Goal: Information Seeking & Learning: Learn about a topic

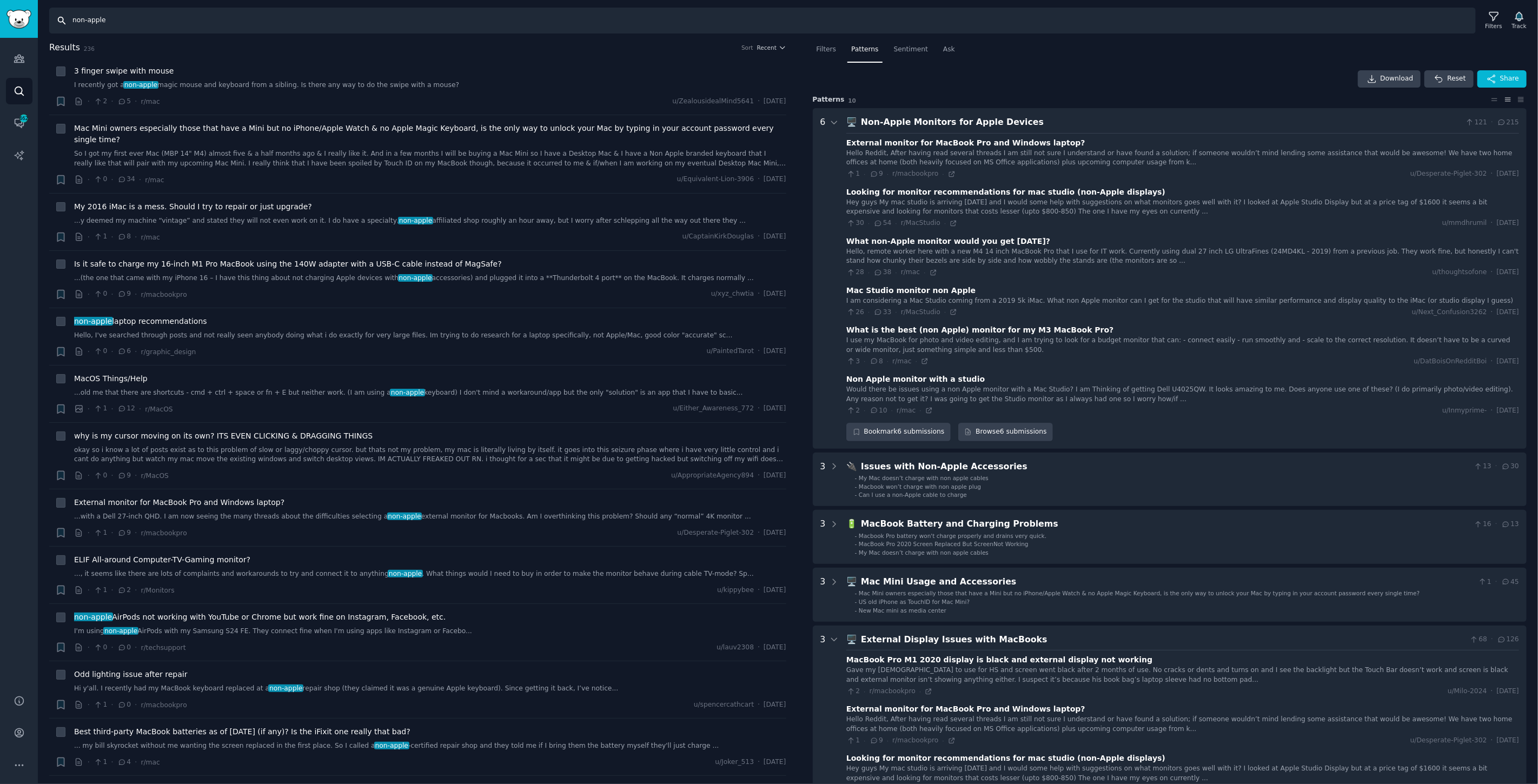
click at [112, 14] on input "non-apple" at bounding box center [763, 20] width 1426 height 26
drag, startPoint x: 139, startPoint y: 18, endPoint x: 24, endPoint y: 22, distance: 115.1
click at [0, 22] on div "Conversations Audiences Search Conversations 462 AI Reports Help Account More S…" at bounding box center [769, 392] width 1538 height 784
click at [496, 22] on input ""5k monitor" OR "6k monitor"" at bounding box center [763, 20] width 1426 height 26
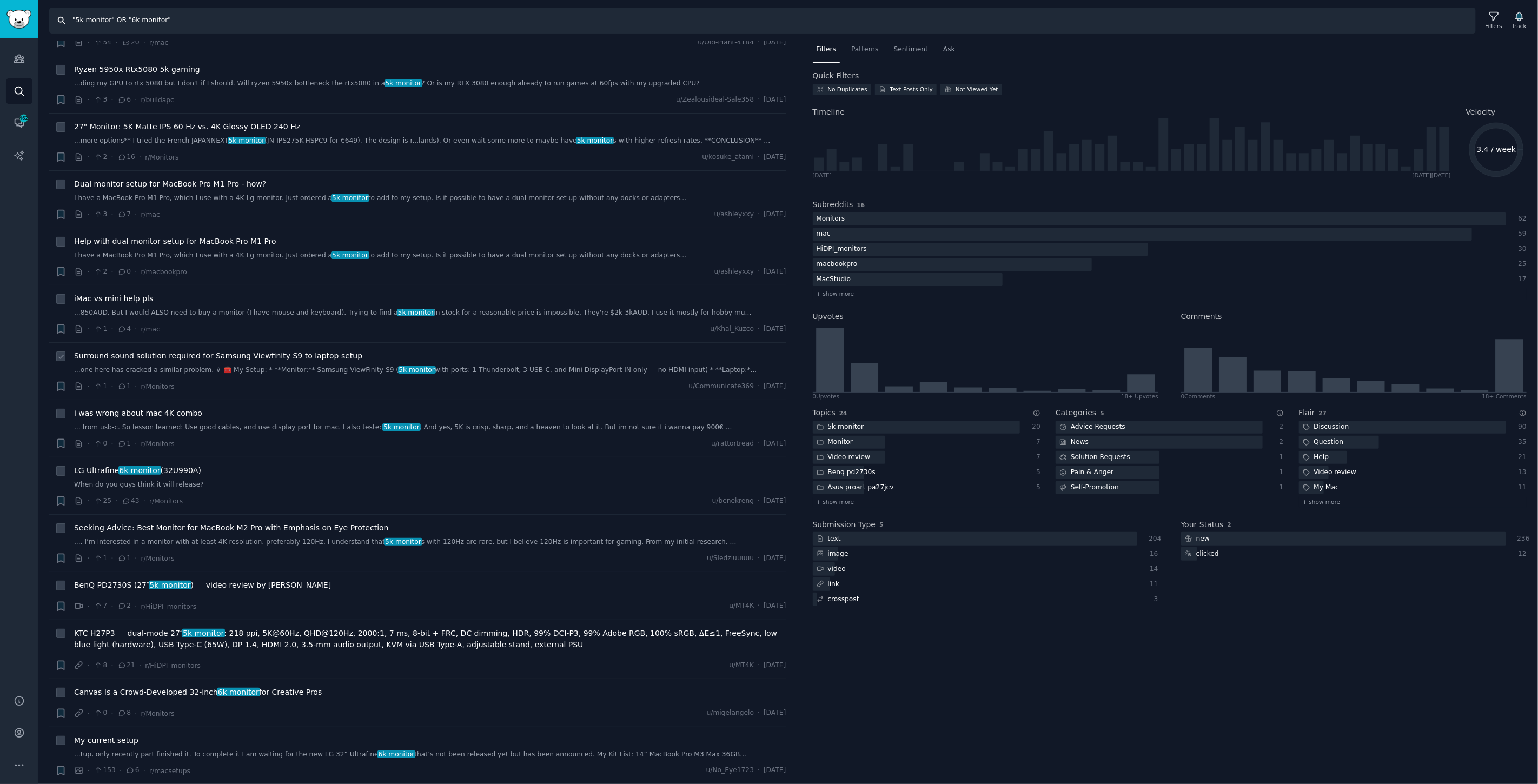
scroll to position [3844, 0]
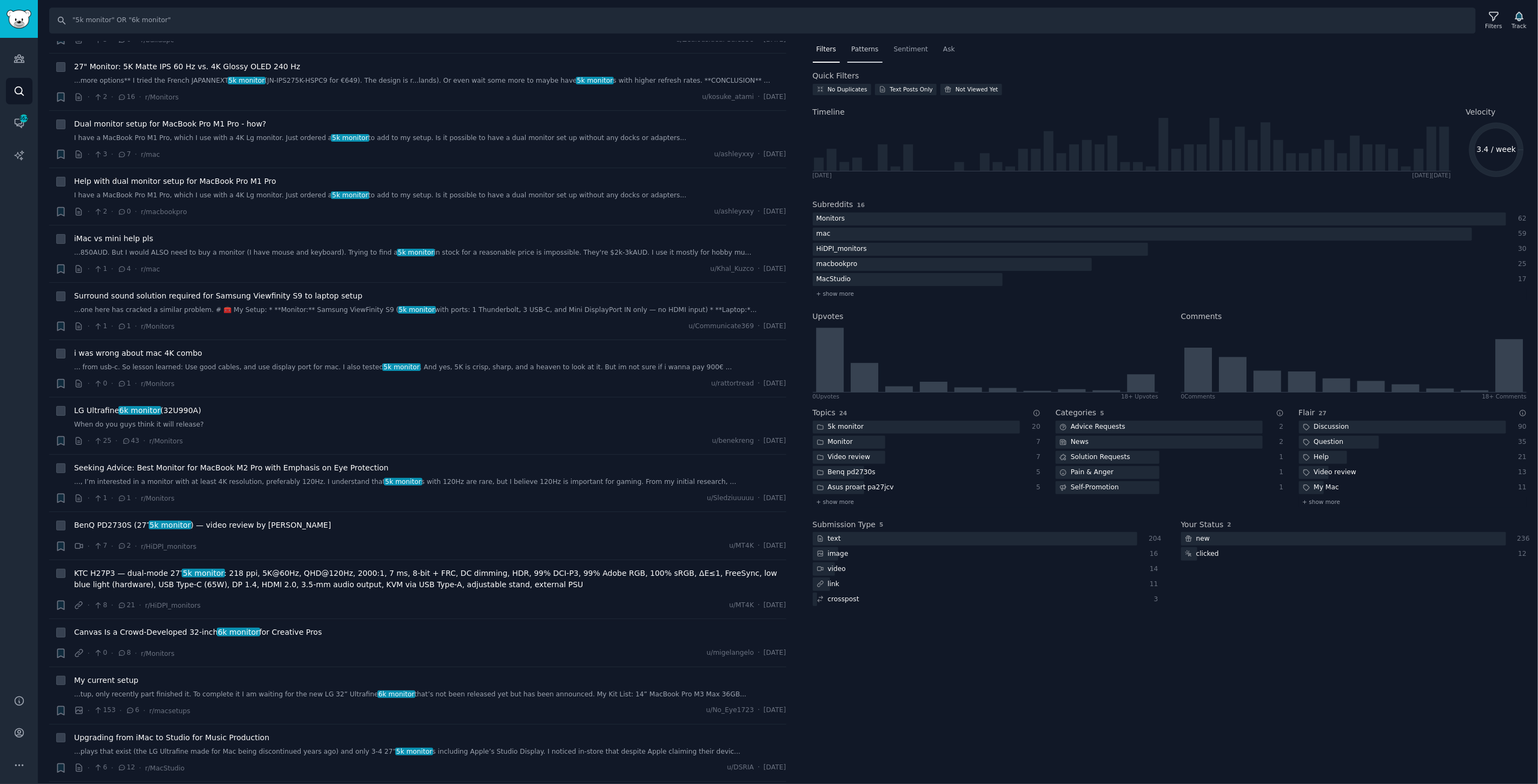
click at [866, 45] on span "Patterns" at bounding box center [865, 49] width 27 height 10
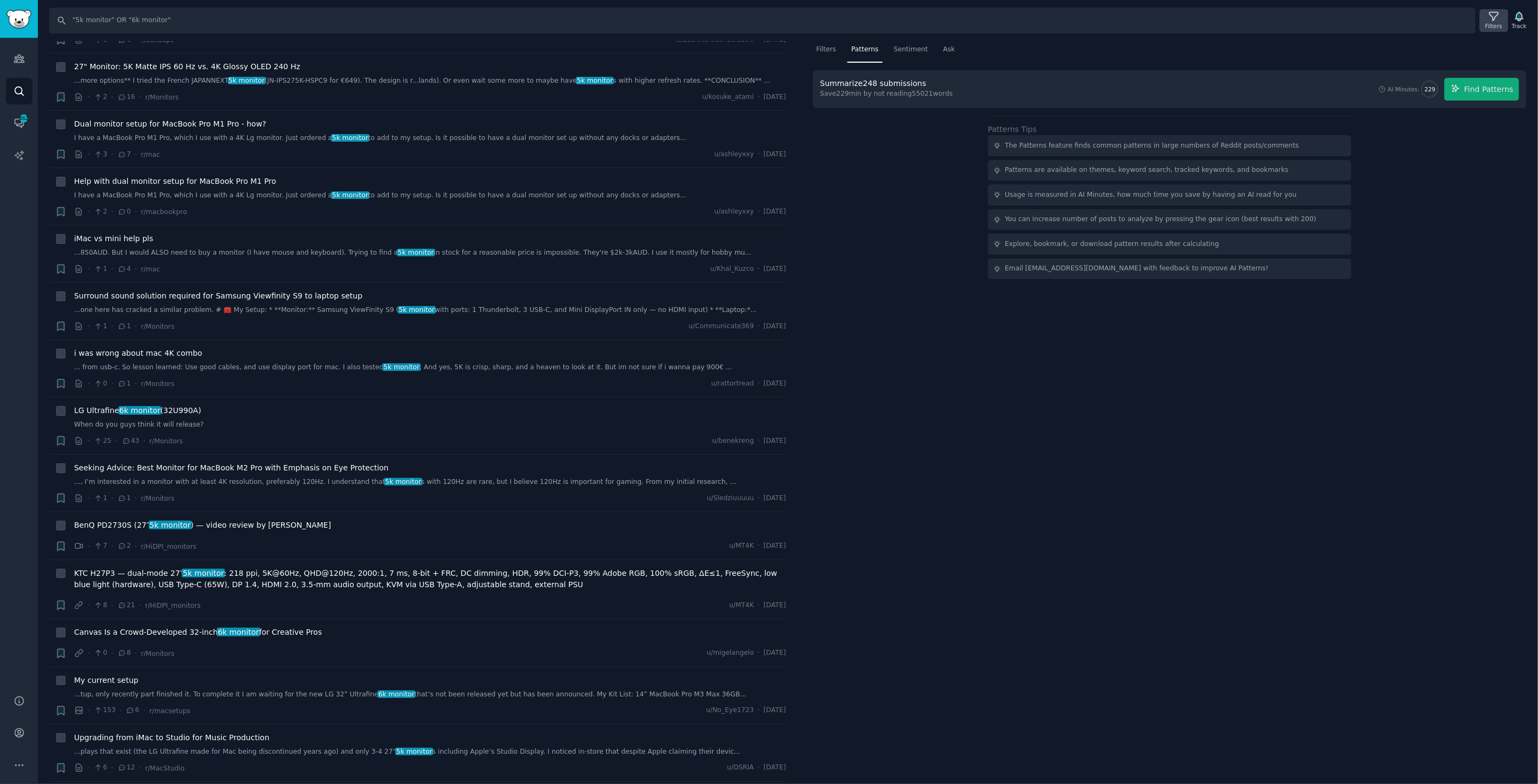
click at [1497, 19] on icon at bounding box center [1493, 17] width 9 height 9
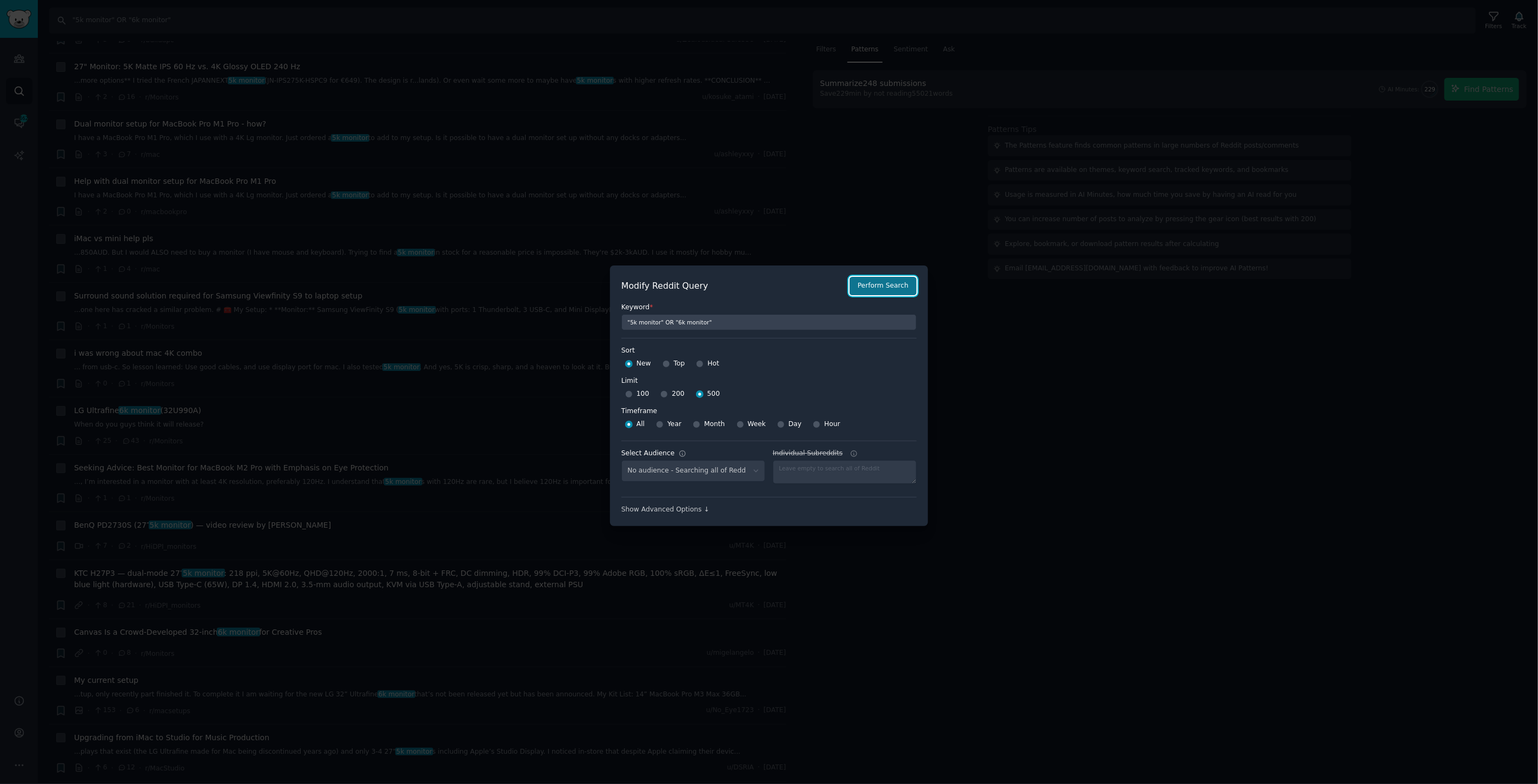
click at [896, 279] on button "Perform Search" at bounding box center [883, 285] width 67 height 18
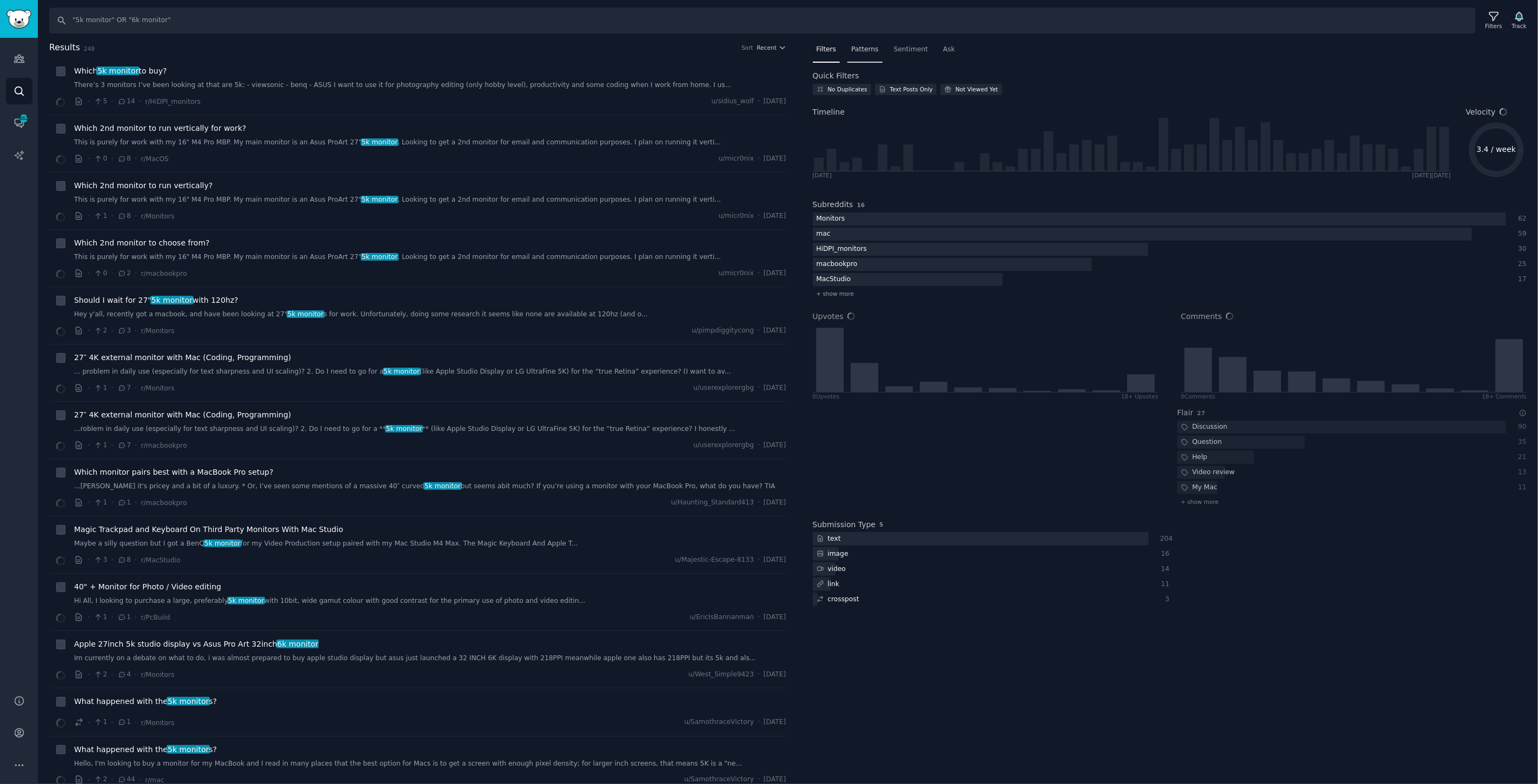
click at [865, 48] on span "Patterns" at bounding box center [865, 49] width 27 height 10
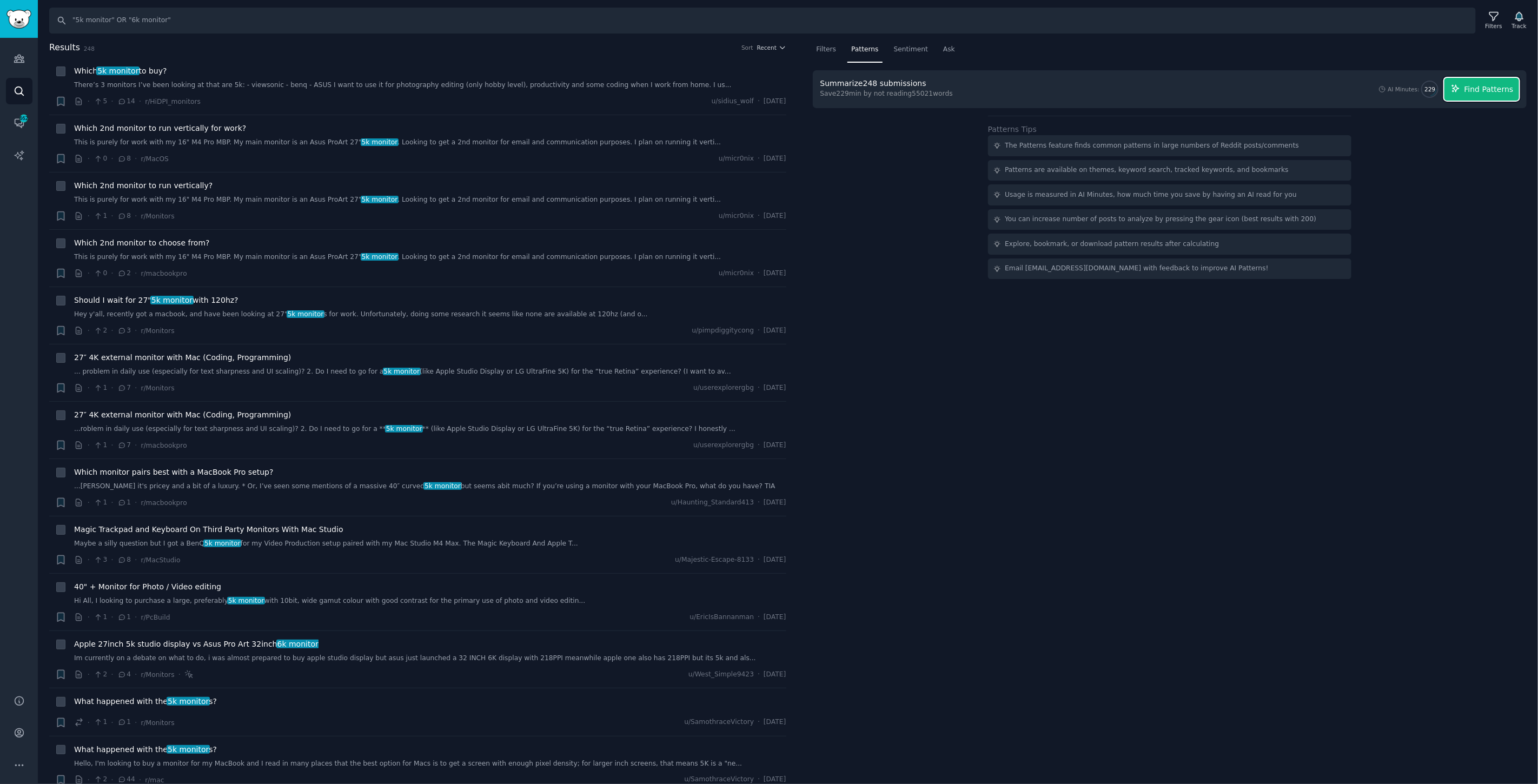
click at [1494, 95] on button "Find Patterns" at bounding box center [1481, 89] width 75 height 22
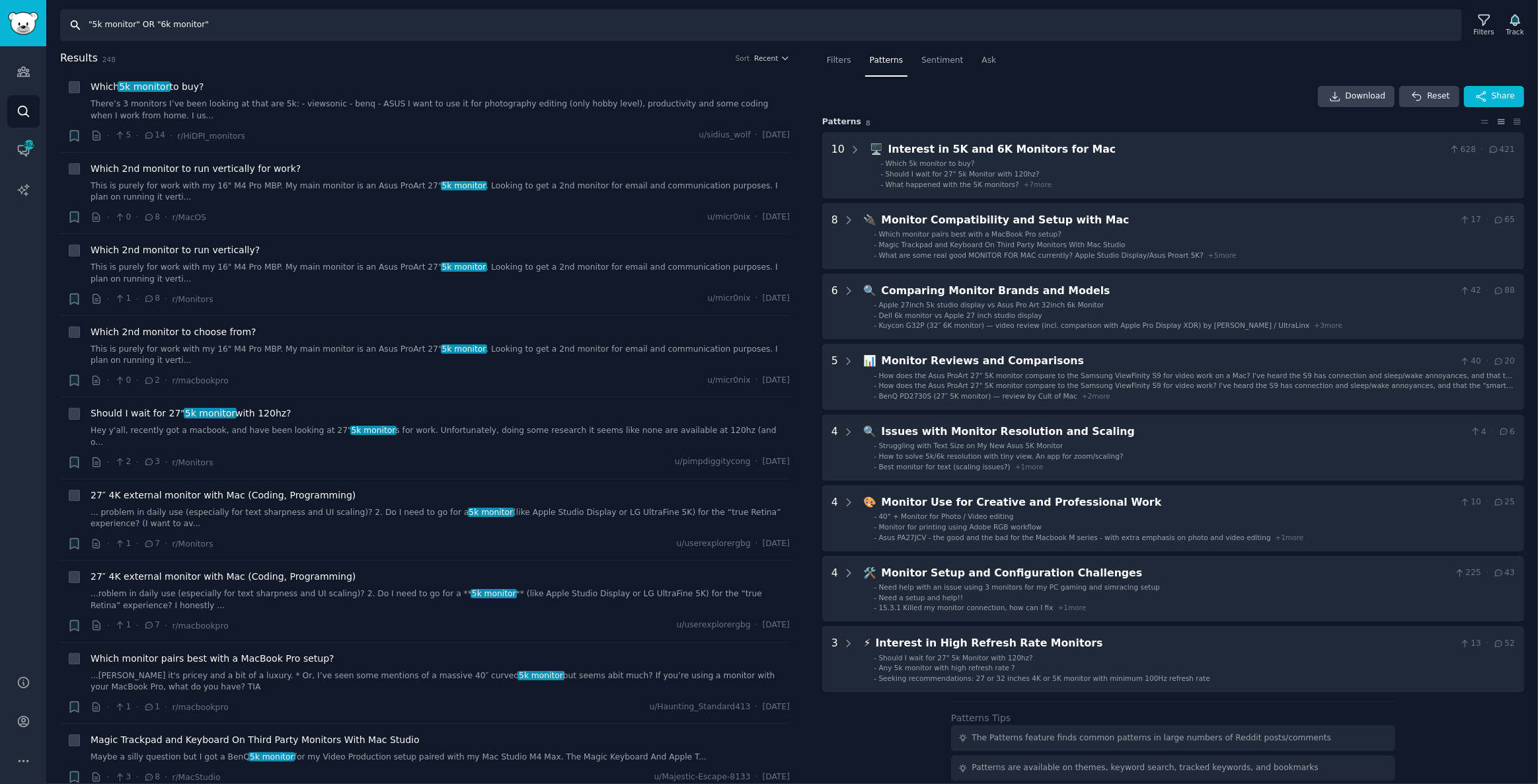
click at [625, 30] on input ""5k monitor" OR "6k monitor"" at bounding box center [761, 24] width 1402 height 32
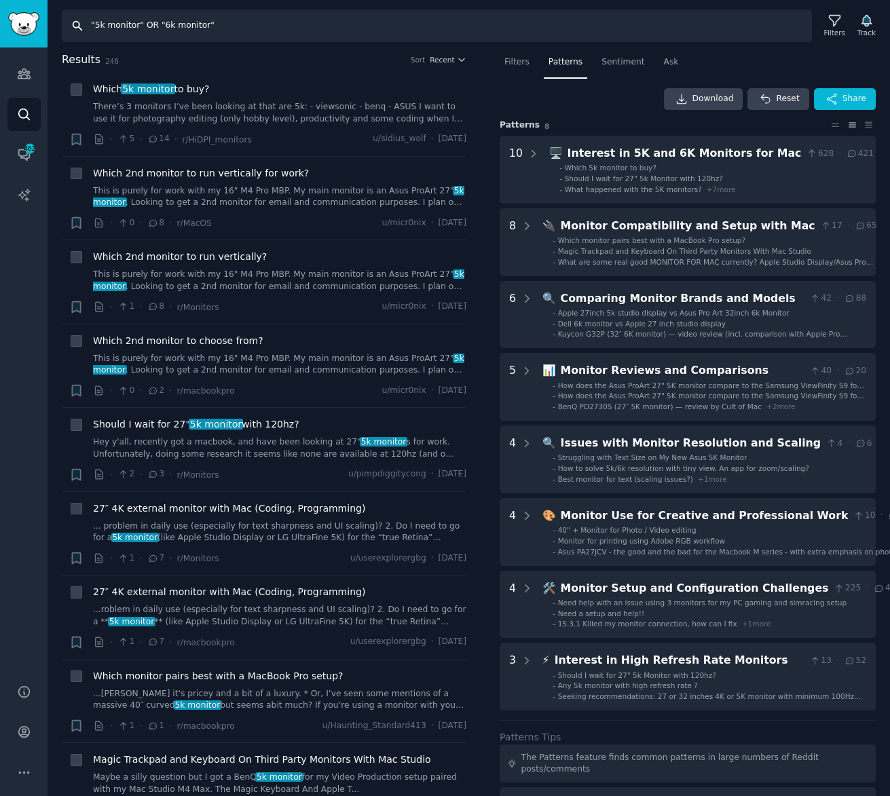
drag, startPoint x: 282, startPoint y: 9, endPoint x: -18, endPoint y: -17, distance: 301.1
click at [0, 0] on html "Conversations Audiences Search Conversations 462 AI Reports Help Account More S…" at bounding box center [445, 398] width 890 height 796
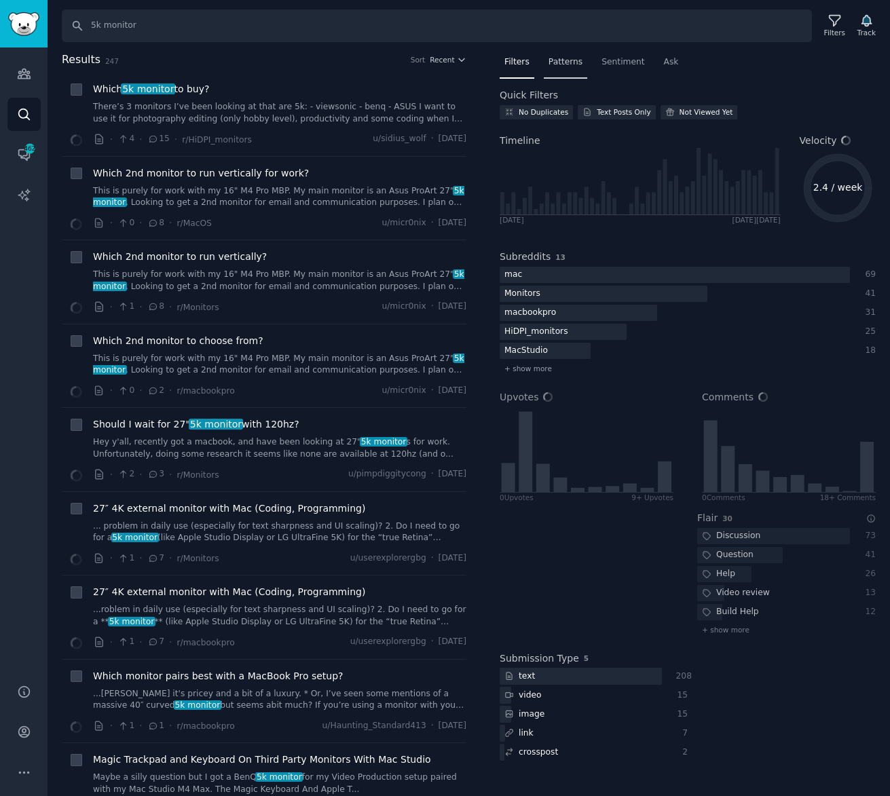
click at [565, 60] on span "Patterns" at bounding box center [565, 62] width 34 height 12
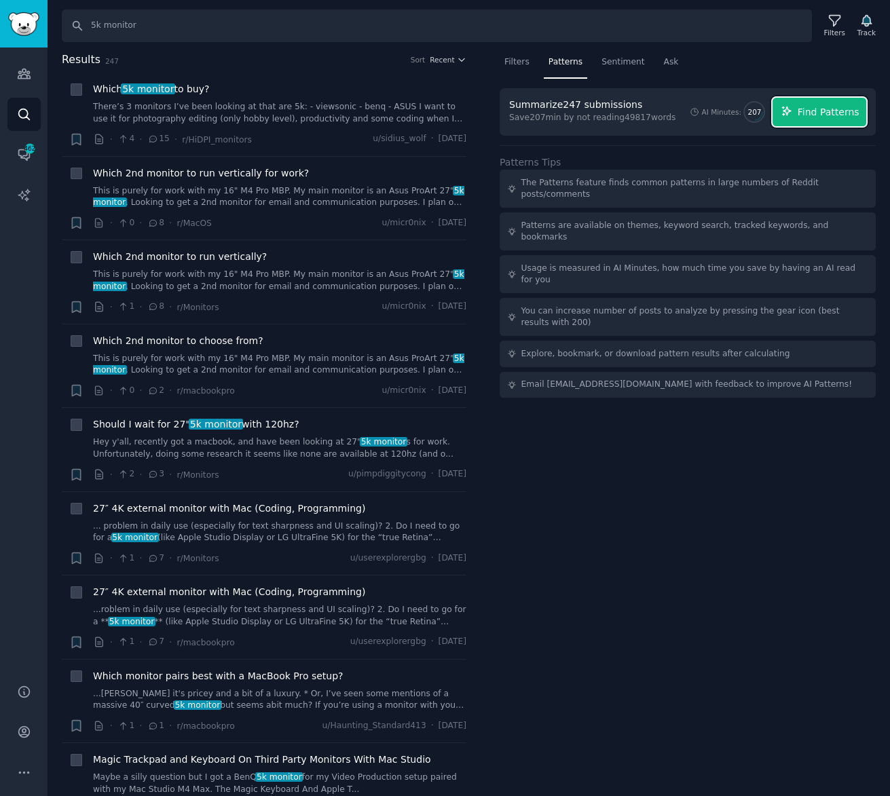
click at [803, 103] on button "Find Patterns" at bounding box center [819, 112] width 94 height 28
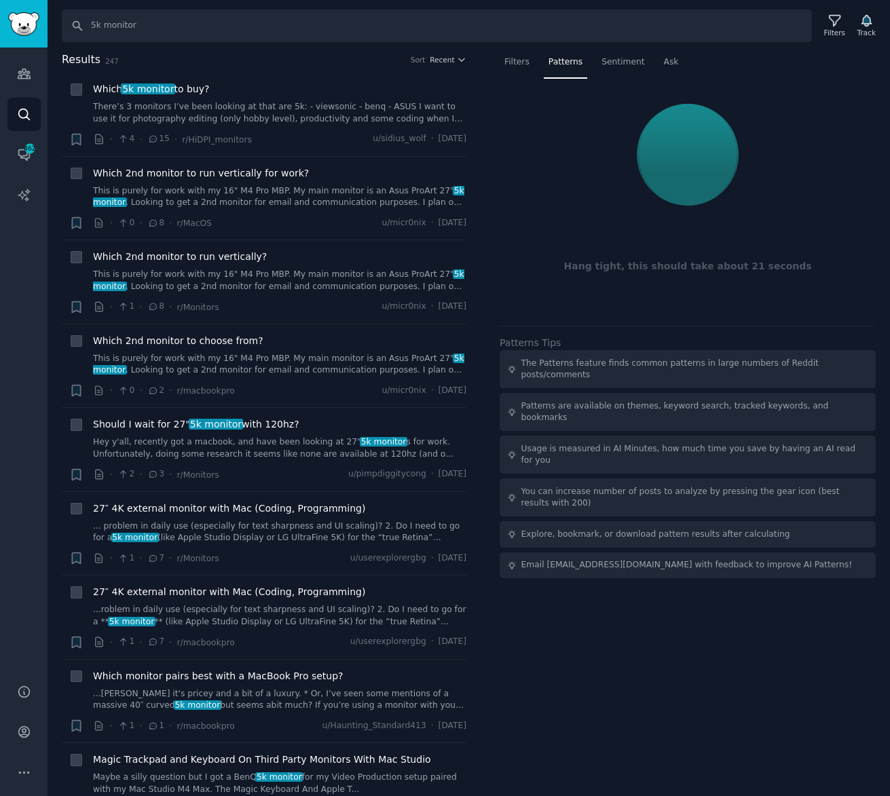
click at [489, 418] on div "Filters Patterns Sentiment Ask Hang tight, this should take about 21 seconds Pa…" at bounding box center [687, 424] width 404 height 745
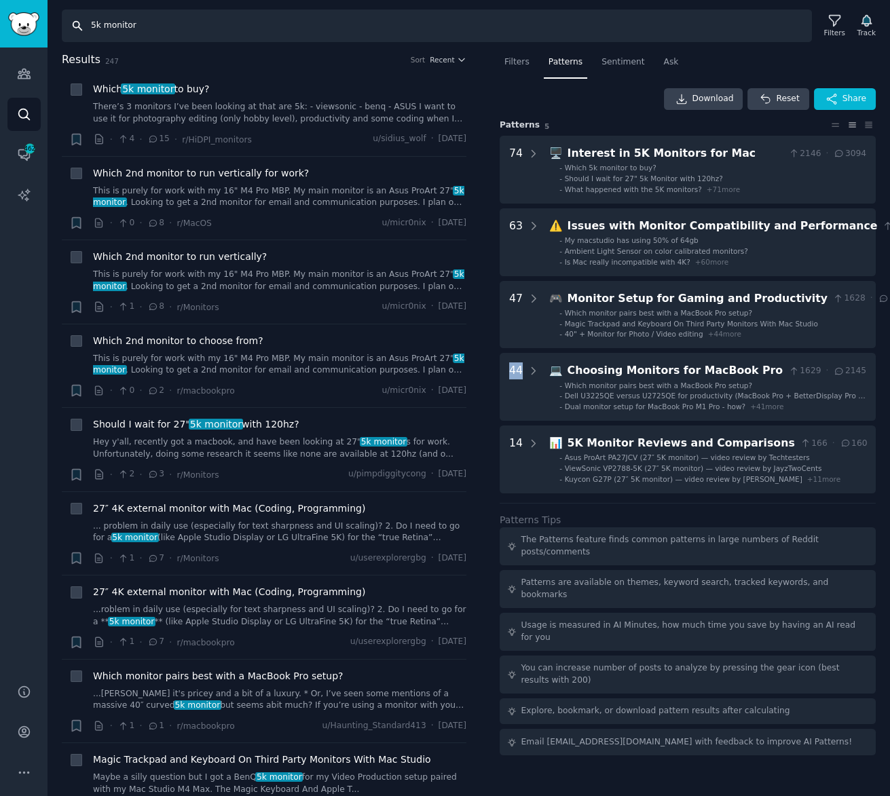
click at [92, 20] on input "5k monitor" at bounding box center [437, 25] width 750 height 33
type input "6k monitor"
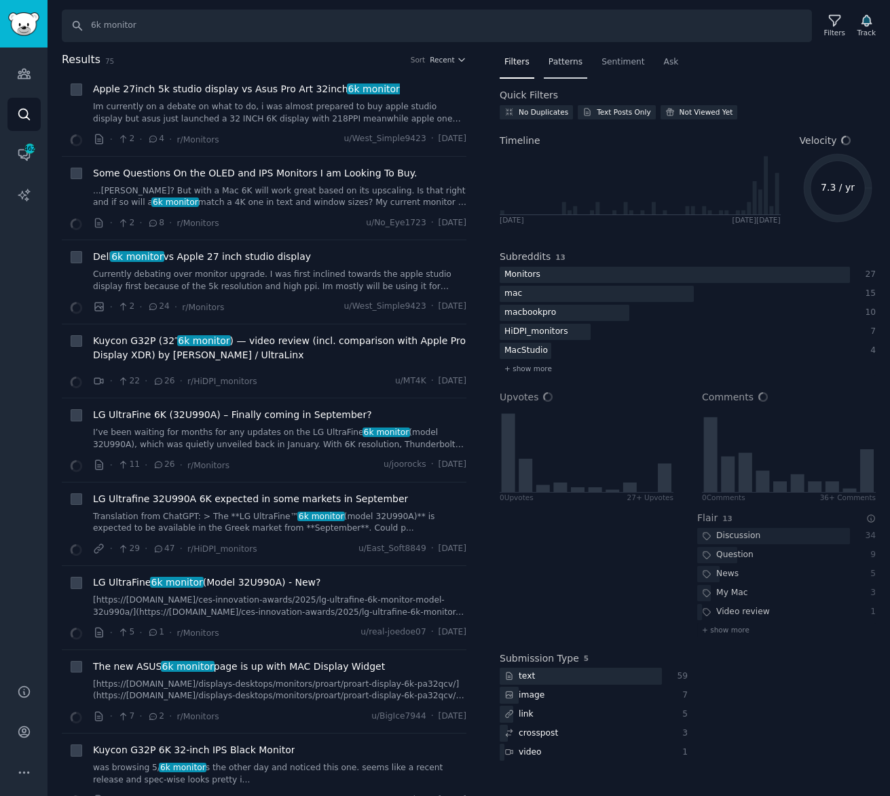
click at [565, 59] on span "Patterns" at bounding box center [565, 62] width 34 height 12
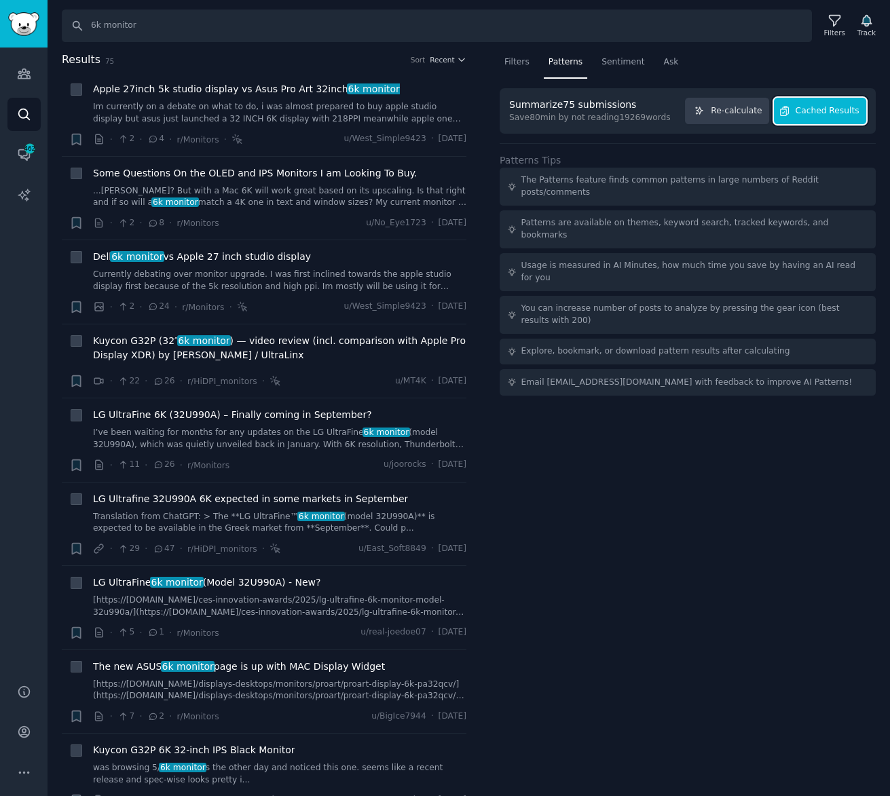
click at [816, 105] on span "Cached Results" at bounding box center [827, 111] width 64 height 12
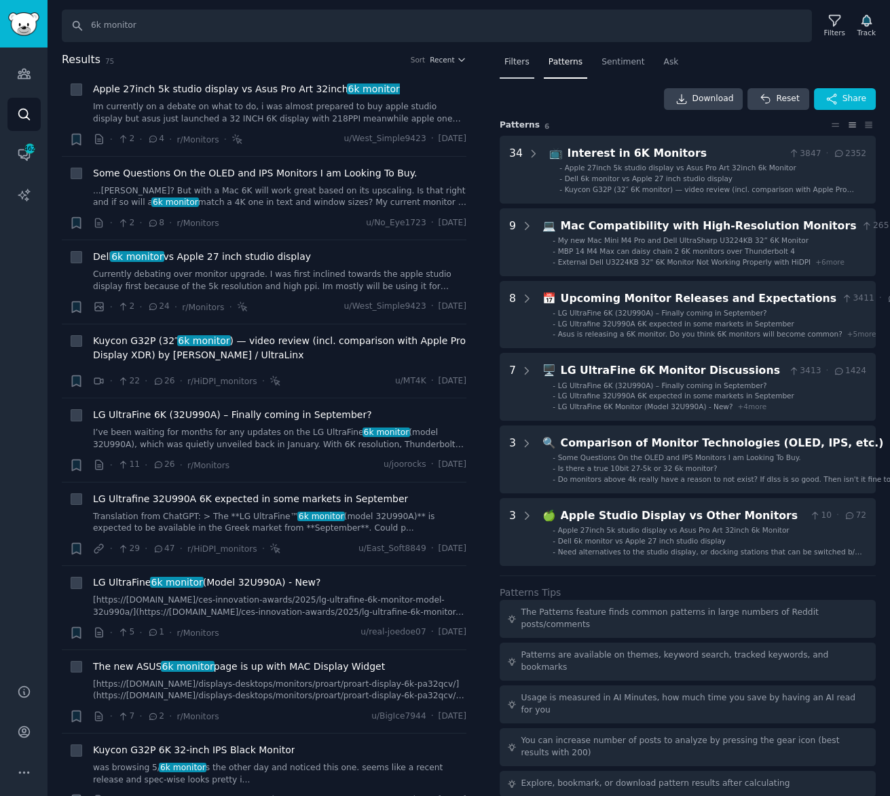
click at [513, 58] on span "Filters" at bounding box center [516, 62] width 25 height 12
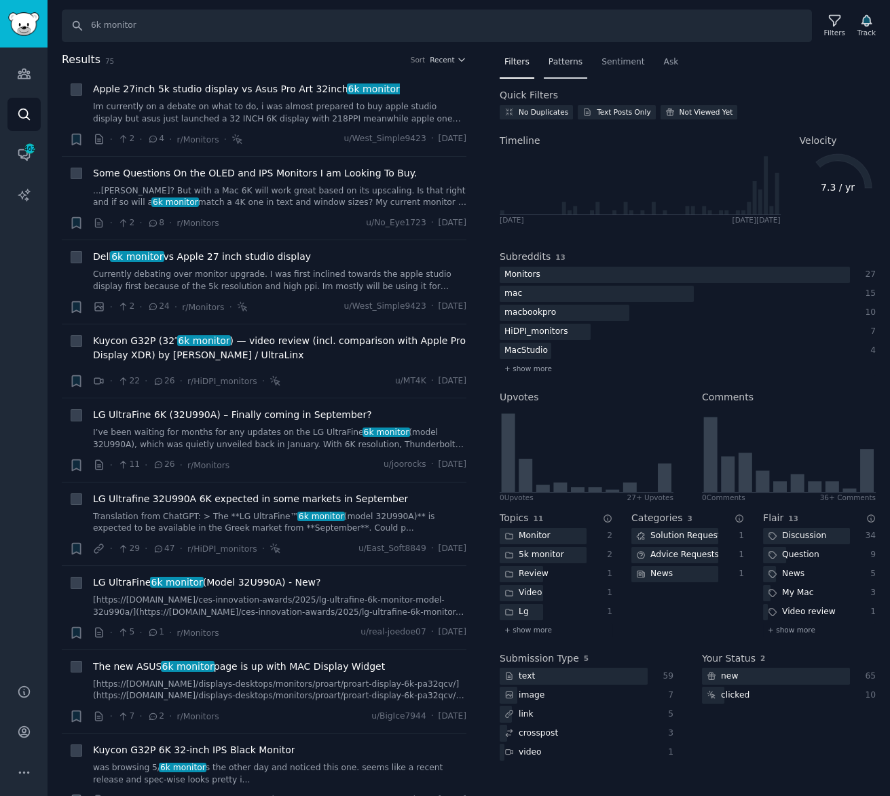
click at [555, 59] on span "Patterns" at bounding box center [565, 62] width 34 height 12
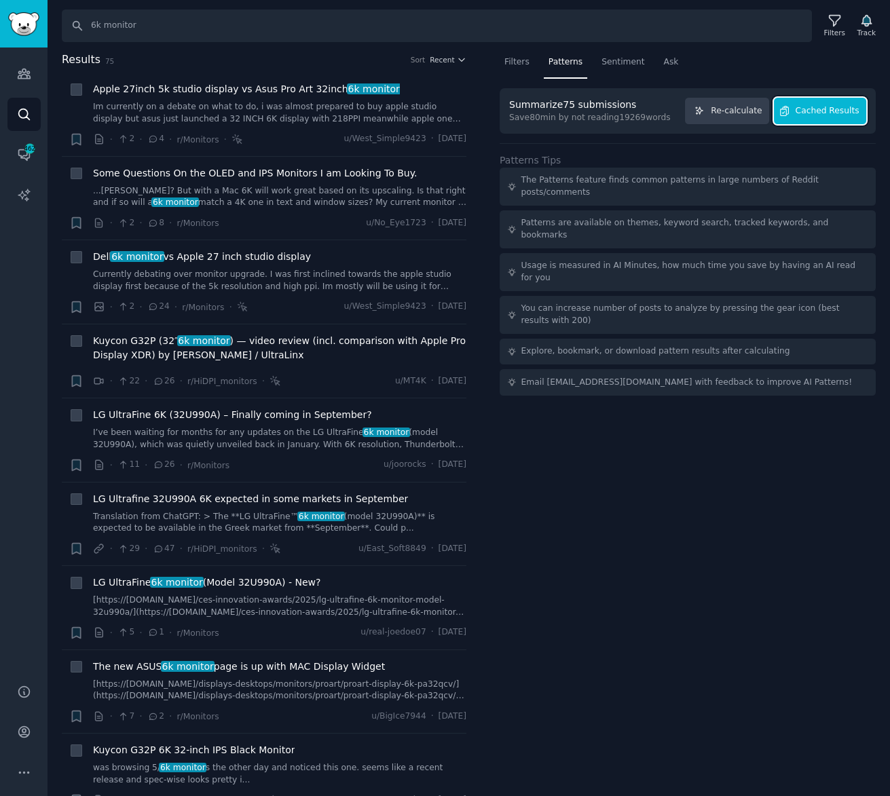
click at [817, 107] on span "Cached Results" at bounding box center [827, 111] width 64 height 12
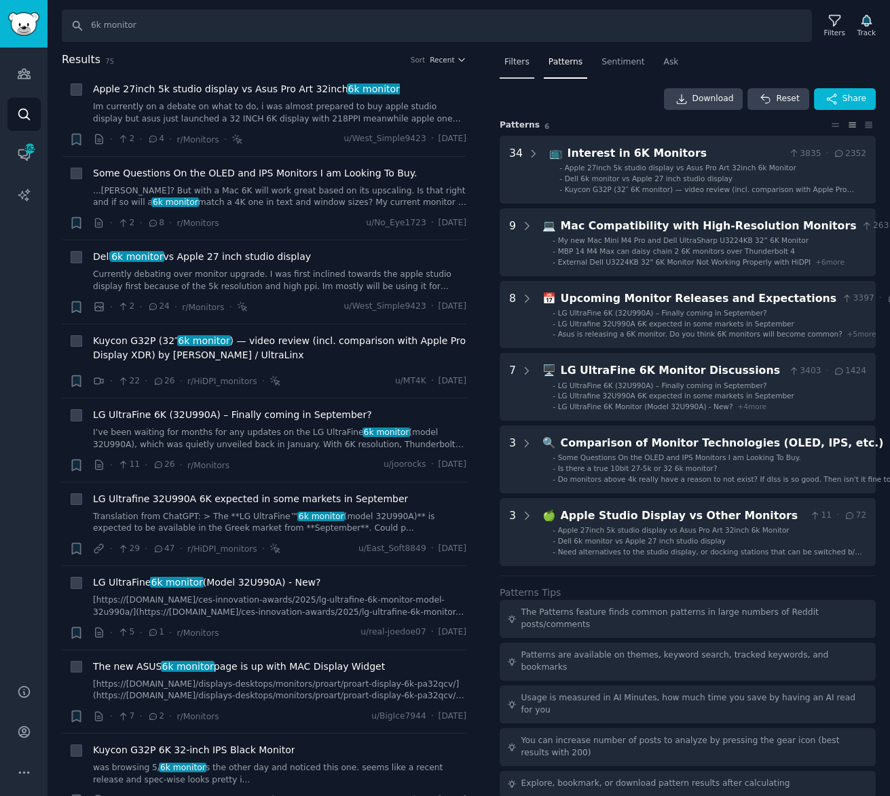
click at [519, 67] on span "Filters" at bounding box center [516, 62] width 25 height 12
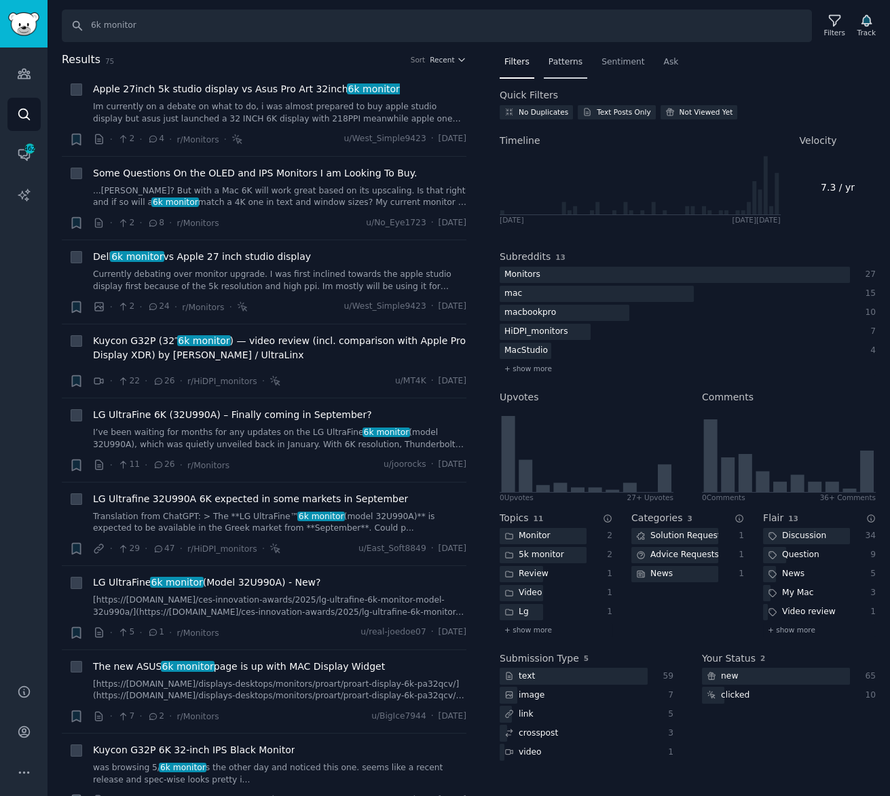
click at [558, 67] on span "Patterns" at bounding box center [565, 62] width 34 height 12
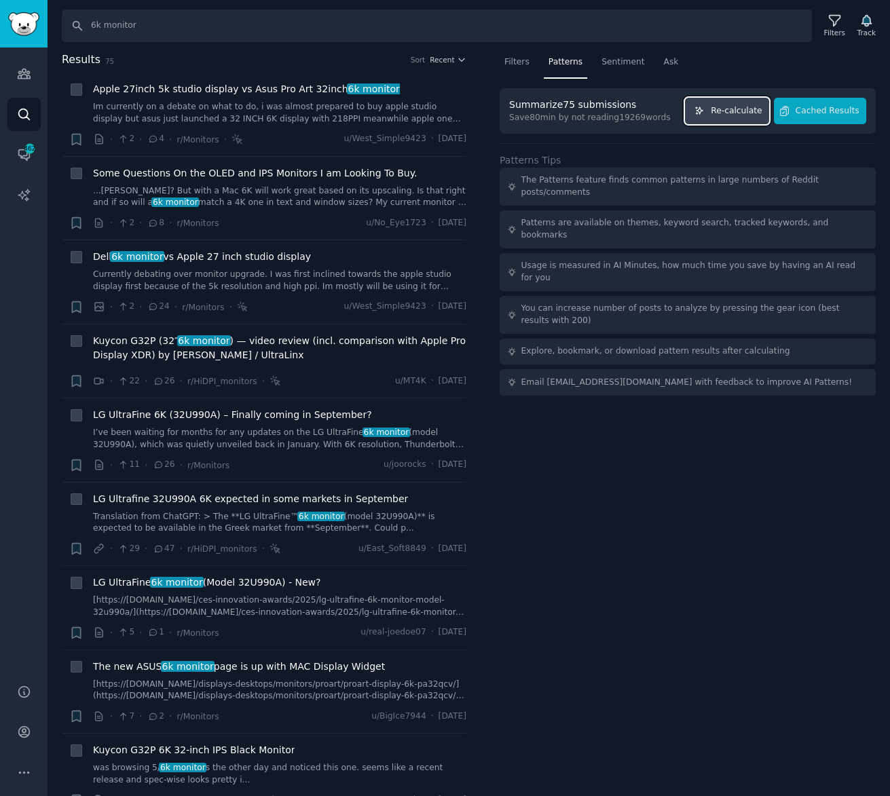
click at [750, 111] on span "Re-calculate" at bounding box center [735, 111] width 51 height 12
